Goal: Navigation & Orientation: Go to known website

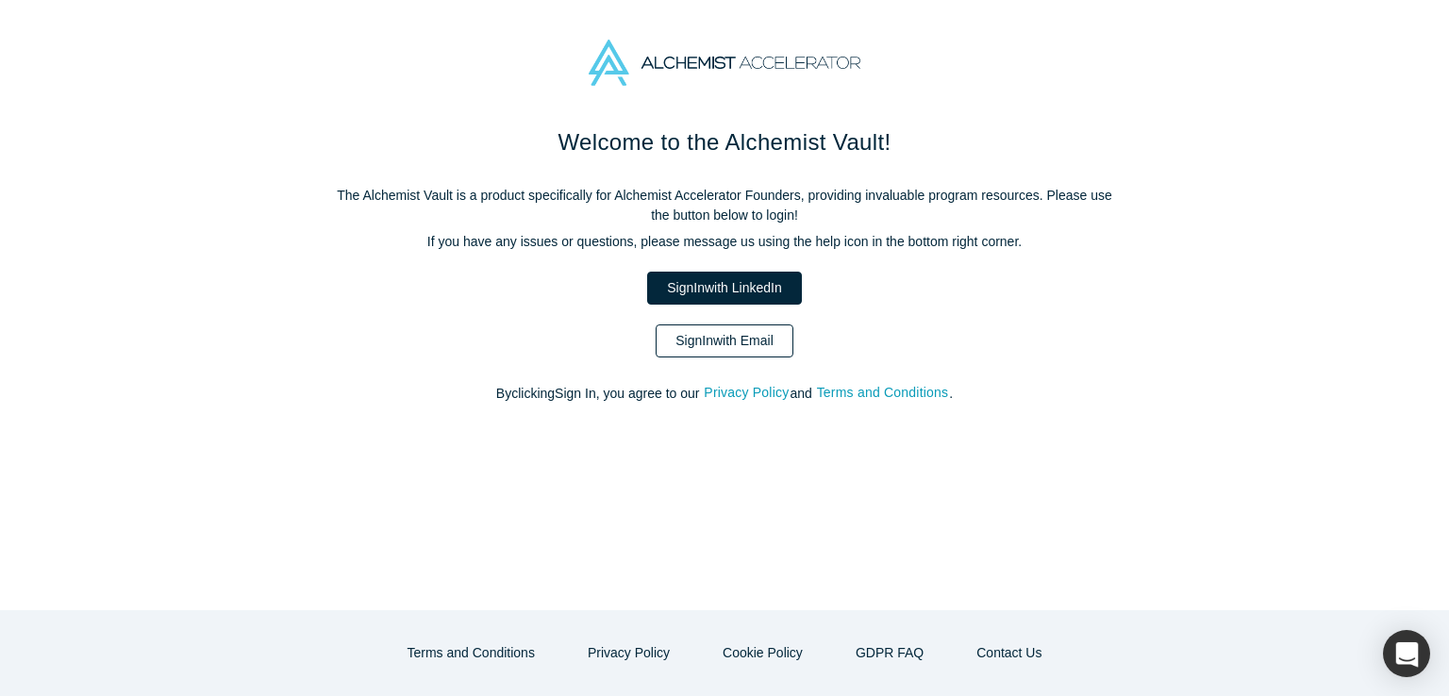
click at [754, 347] on link "Sign In with Email" at bounding box center [725, 341] width 138 height 33
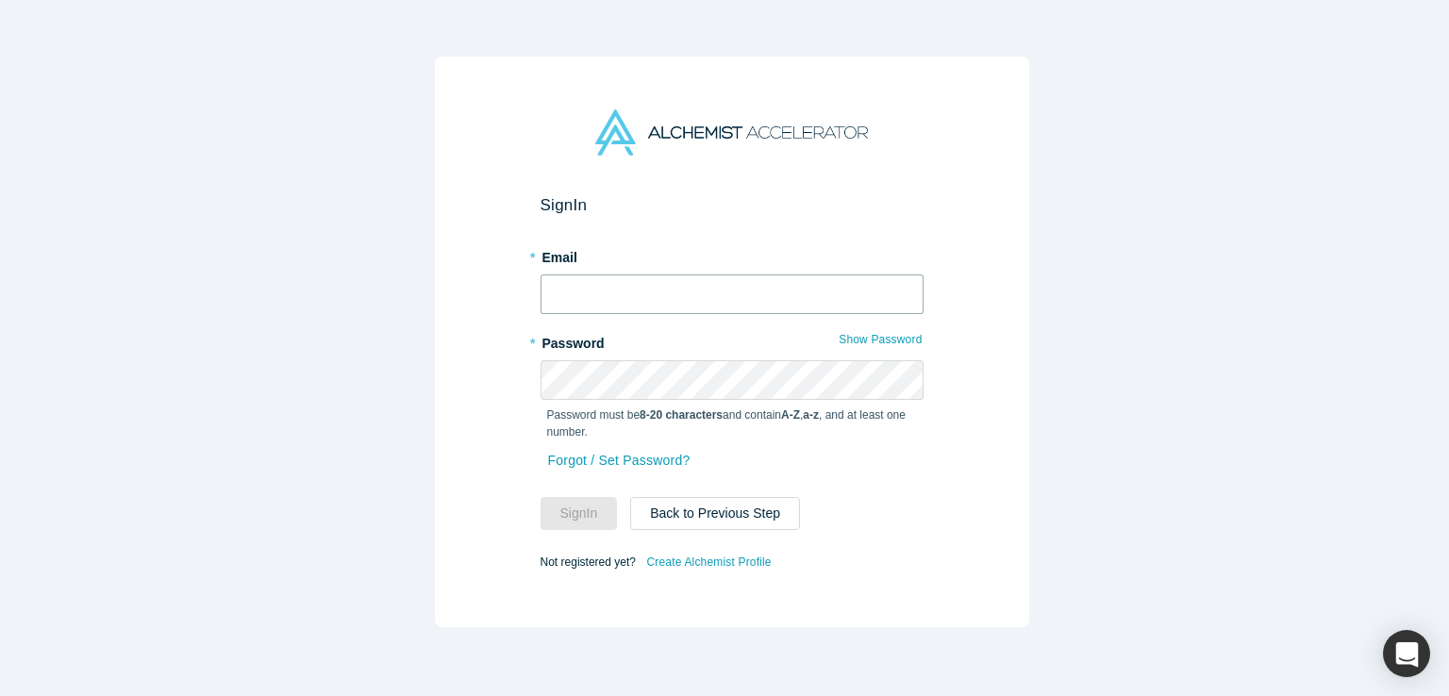
click at [633, 288] on input "text" at bounding box center [732, 295] width 383 height 40
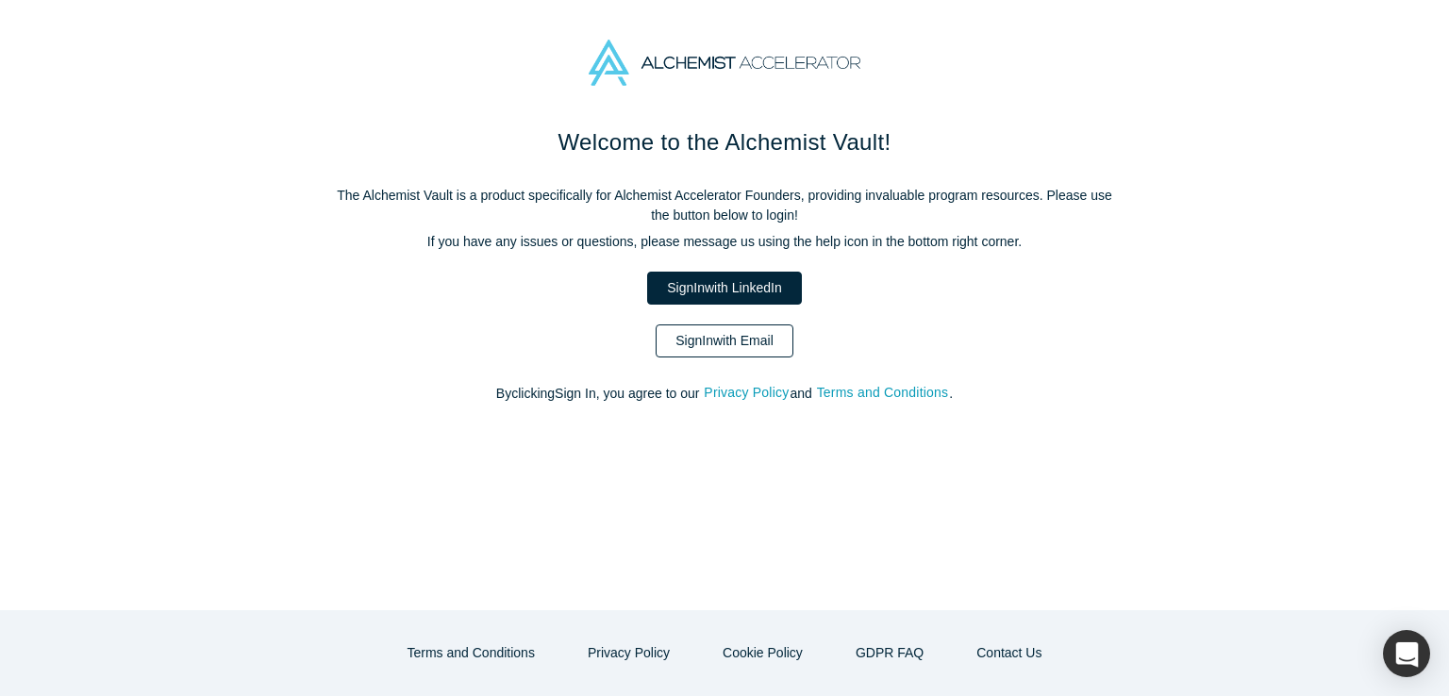
click at [722, 341] on link "Sign In with Email" at bounding box center [725, 341] width 138 height 33
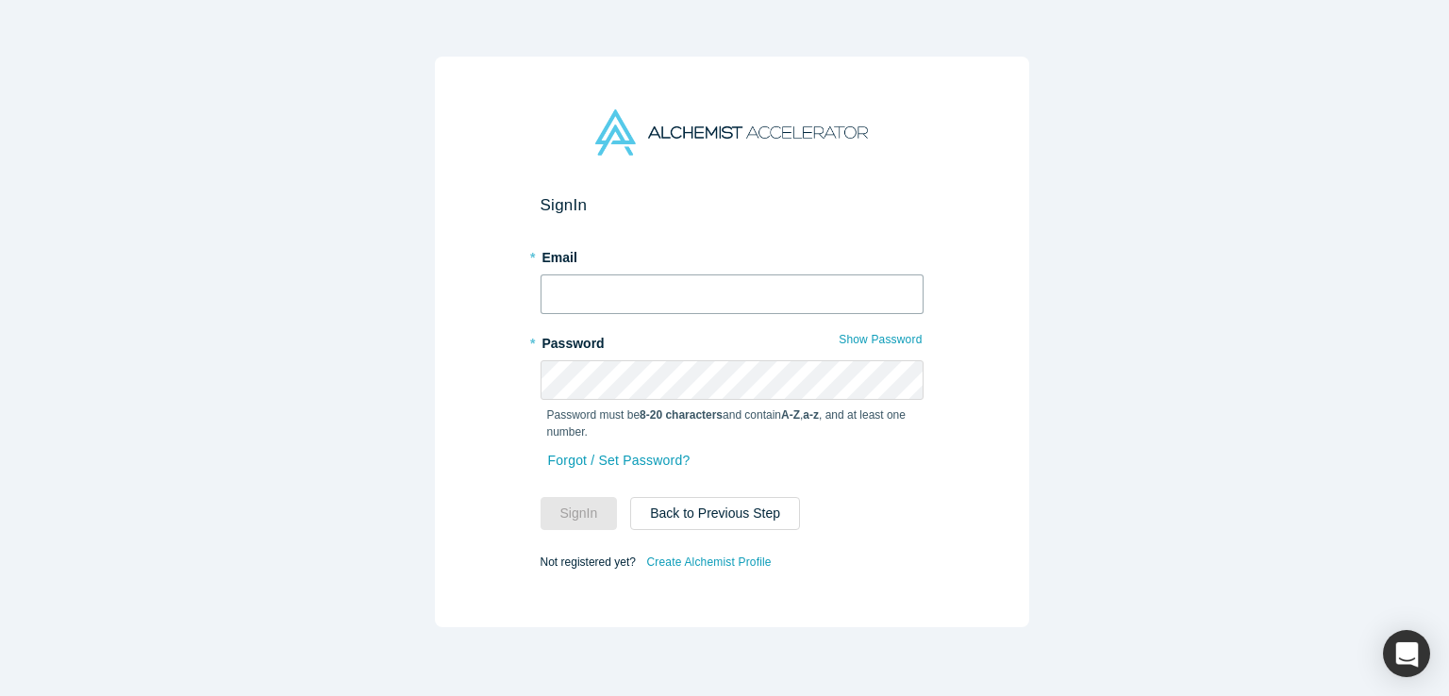
click at [608, 295] on input "text" at bounding box center [732, 295] width 383 height 40
paste input "[EMAIL_ADDRESS][DOMAIN_NAME]"
type input "[EMAIL_ADDRESS][DOMAIN_NAME]"
click at [578, 513] on button "Sign In" at bounding box center [579, 513] width 77 height 33
